Goal: Communication & Community: Answer question/provide support

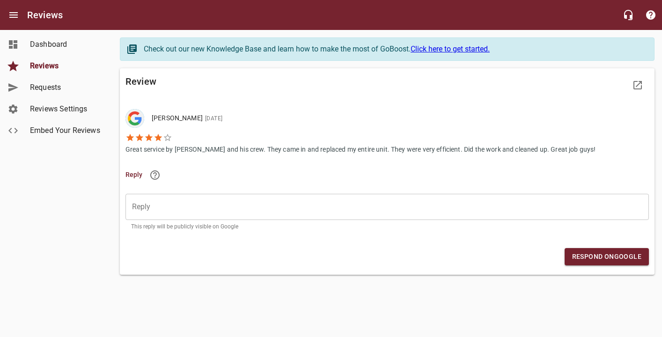
click at [161, 201] on div "​" at bounding box center [386, 207] width 523 height 26
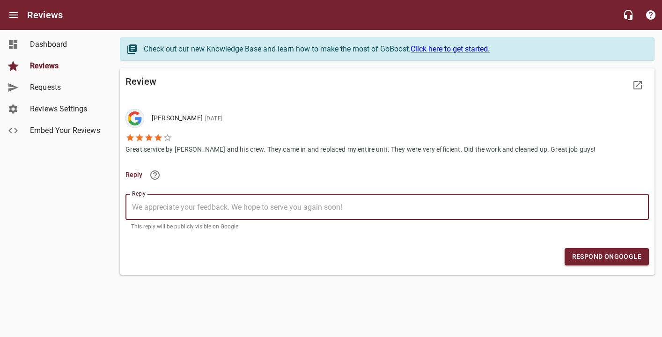
type textarea "T"
type textarea "Th"
type textarea "Tha"
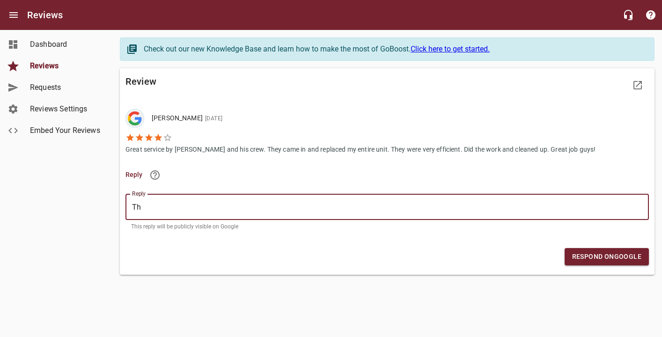
type textarea "Tha"
type textarea "Than"
type textarea "Thank"
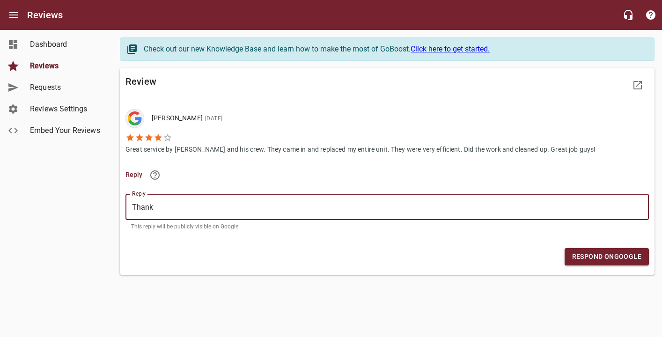
type textarea "Thank"
type textarea "Thank y"
type textarea "Thank yo"
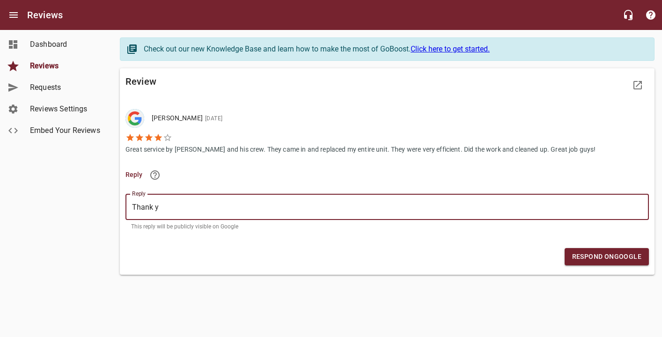
type textarea "Thank yo"
type textarea "Thank you"
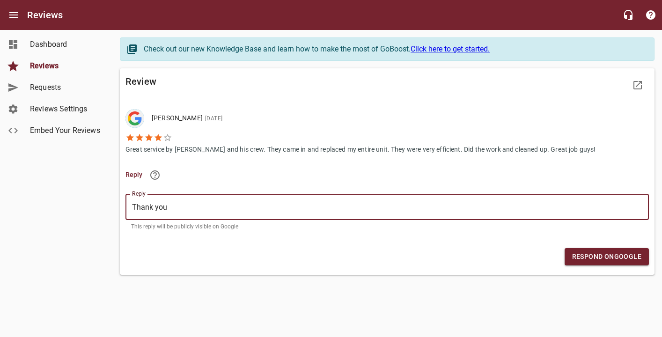
type textarea "Thank you s"
type textarea "Thank you so"
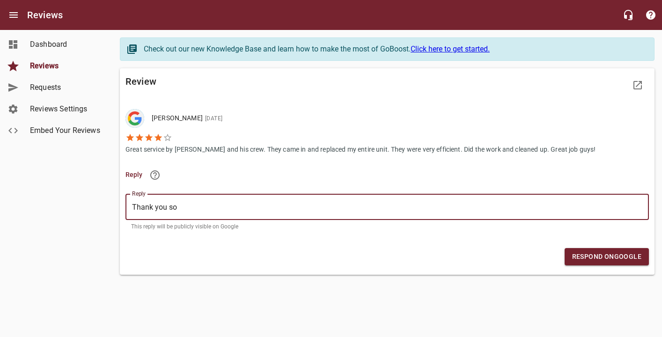
type textarea "Thank you so"
type textarea "Thank you so m"
type textarea "Thank you so mu"
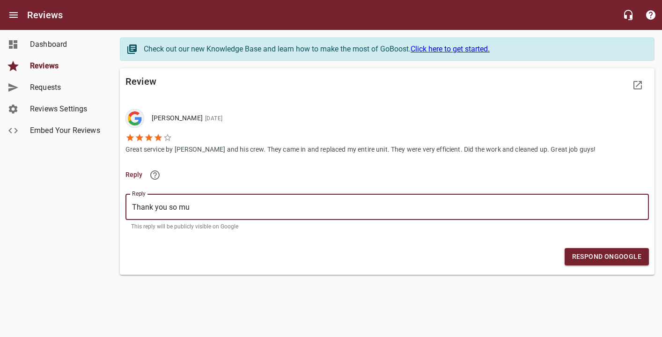
type textarea "Thank you so muc"
type textarea "Thank you so much"
type textarea "Thank you so much."
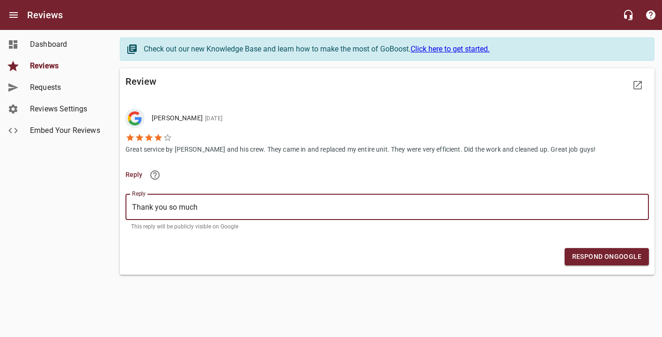
type textarea "Thank you so much."
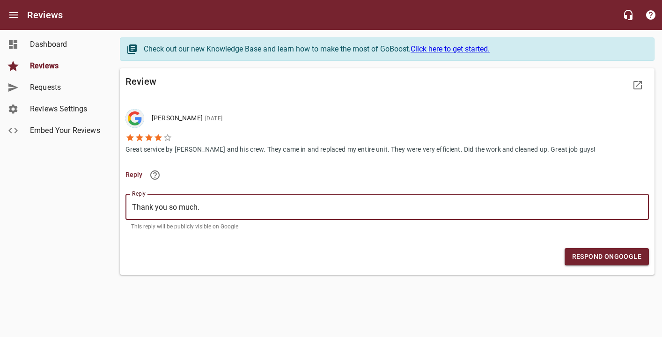
type textarea "Thank you so much. W"
type textarea "Thank you so much. We"
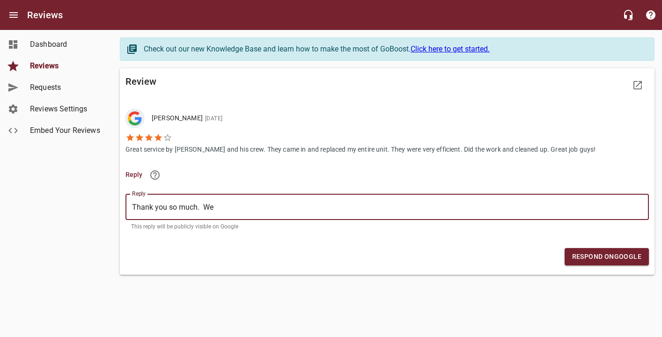
type textarea "Thank you so much. We"
type textarea "Thank you so much. We a"
type textarea "Thank you so much. We ap"
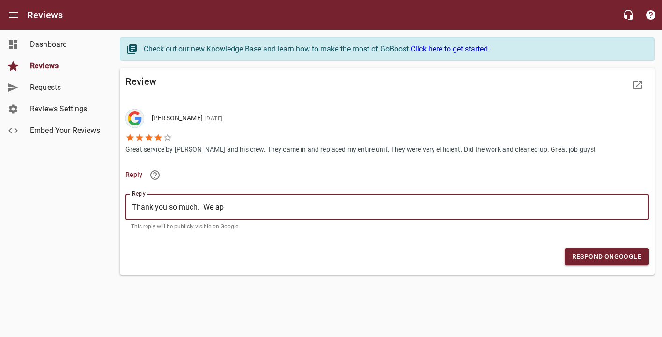
type textarea "Thank you so much. We app"
type textarea "Thank you so much. We appr"
type textarea "Thank you so much. We appre"
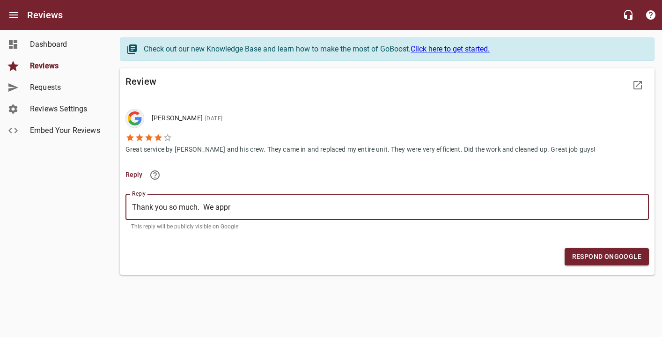
type textarea "Thank you so much. We appre"
type textarea "Thank you so much. We apprec"
type textarea "Thank you so much. We appreci"
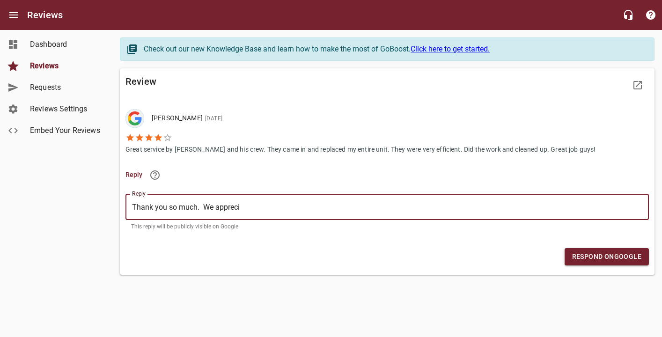
type textarea "Thank you so much. We apprecia"
type textarea "Thank you so much. We appreciat"
type textarea "Thank you so much. We appreciate"
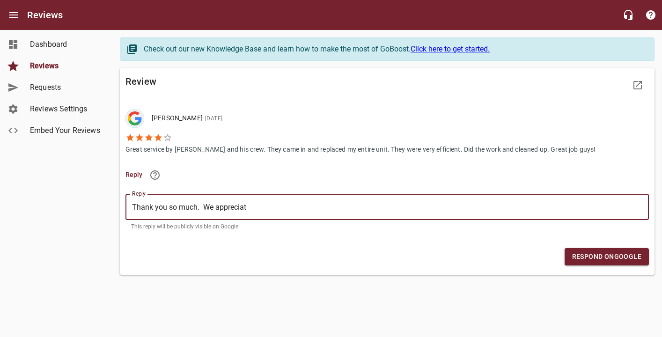
type textarea "Thank you so much. We appreciate"
type textarea "Thank you so much. We appreciate y"
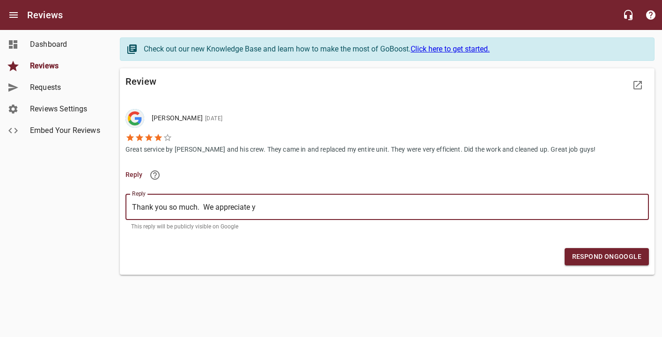
type textarea "Thank you so much. We appreciate yp"
type textarea "Thank you so much. We appreciate ypu"
type textarea "Thank you so much. We appreciate yp"
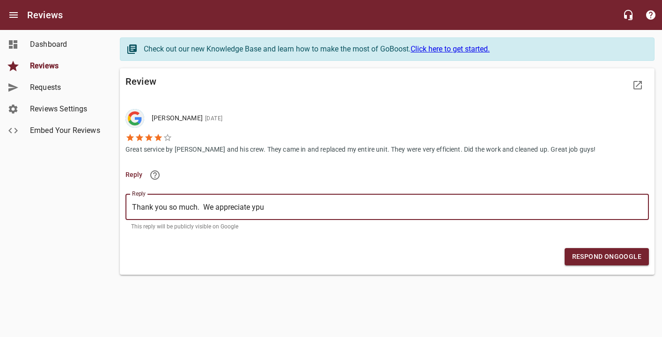
type textarea "Thank you so much. We appreciate yp"
type textarea "Thank you so much. We appreciate y"
type textarea "Thank you so much. We appreciate yo"
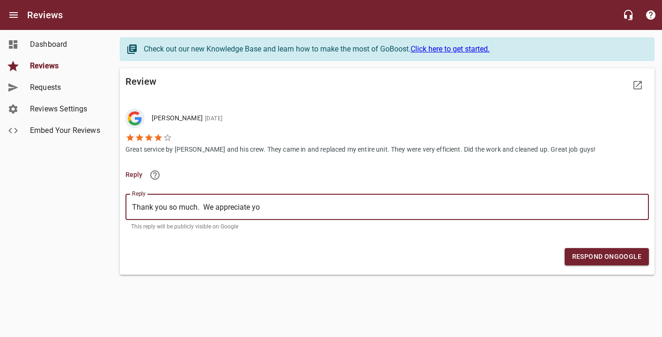
type textarea "Thank you so much. We appreciate you"
type textarea "Thank you so much. We appreciate your"
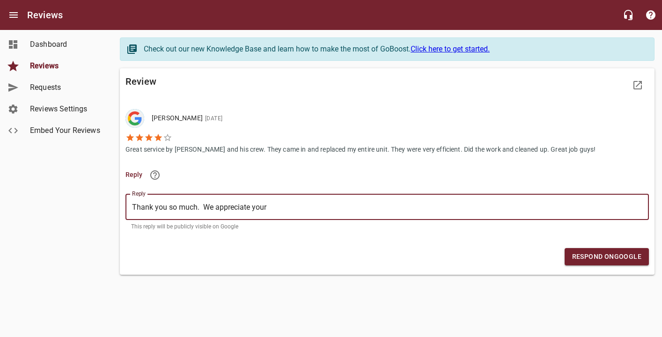
type textarea "Thank you so much. We appreciate your"
type textarea "Thank you so much. We appreciate your b"
type textarea "Thank you so much. We appreciate your bu"
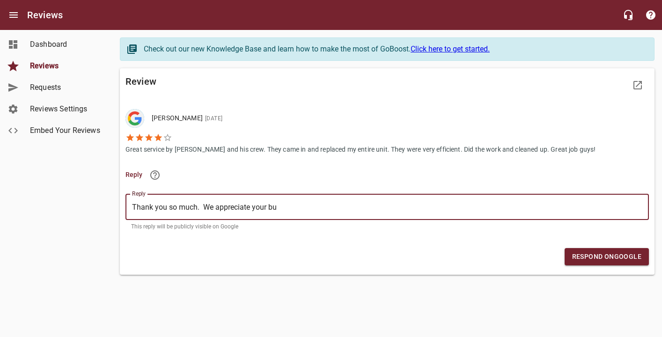
type textarea "Thank you so much. We appreciate your bus"
type textarea "Thank you so much. We appreciate your busi"
type textarea "Thank you so much. We appreciate your busin"
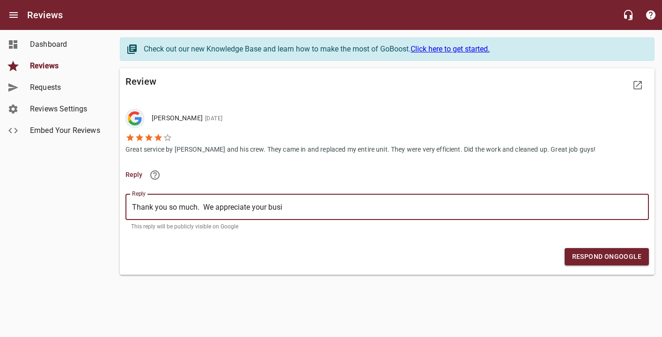
type textarea "Thank you so much. We appreciate your busin"
type textarea "Thank you so much. We appreciate your busine"
type textarea "Thank you so much. We appreciate your busines"
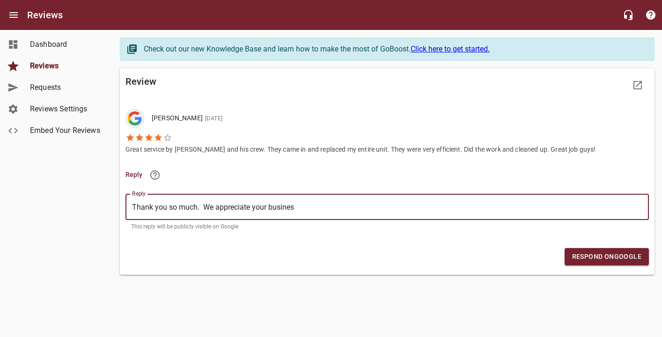
type textarea "Thank you so much. We appreciate your business"
type textarea "Thank you so much. We appreciate your business!"
type textarea "Thank you so much. We appreciate your business!!"
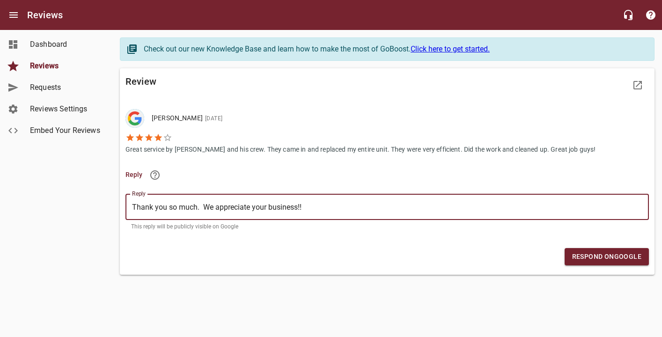
type textarea "Thank you so much. We appreciate your business!!"
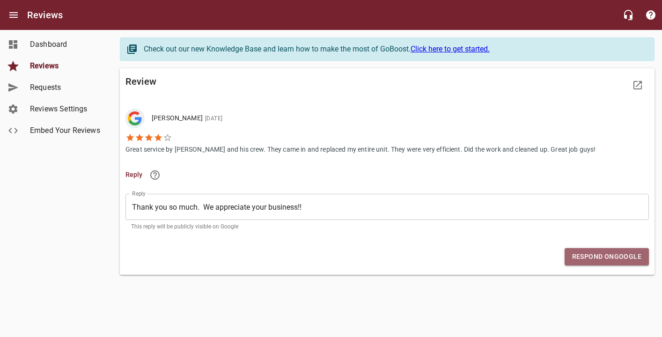
click at [594, 257] on span "Respond on Google" at bounding box center [606, 257] width 69 height 12
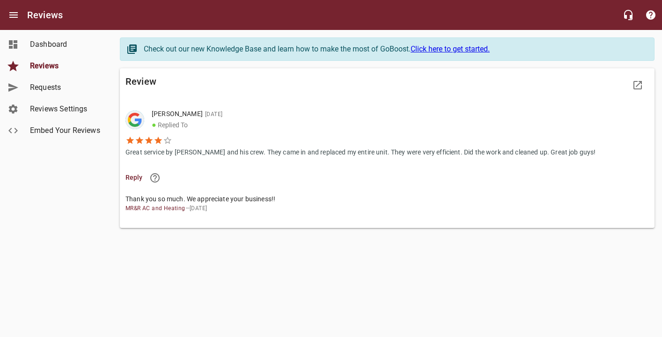
click at [499, 13] on div "Reviews" at bounding box center [331, 15] width 662 height 30
